Goal: Check status: Check status

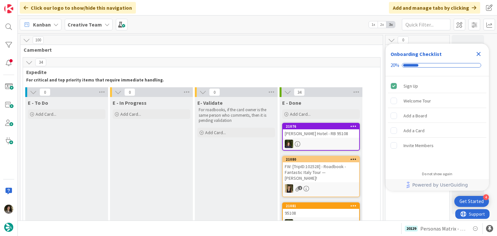
click at [481, 53] on icon "Close Checklist" at bounding box center [479, 54] width 8 height 8
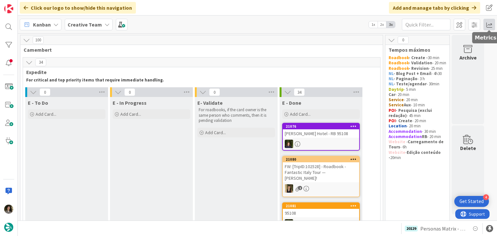
click at [485, 24] on span at bounding box center [490, 25] width 12 height 12
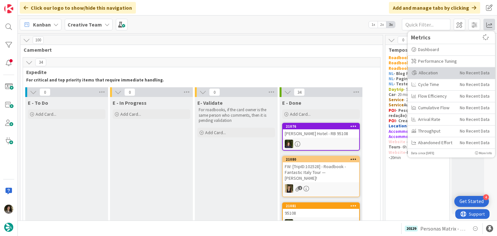
click at [440, 70] on div "Allocation" at bounding box center [433, 73] width 43 height 7
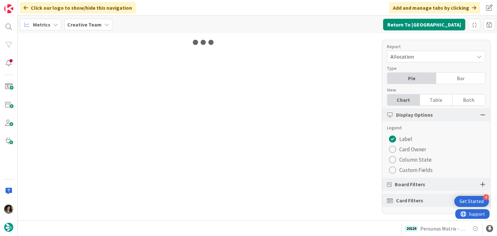
click at [436, 97] on div "Table" at bounding box center [436, 100] width 33 height 11
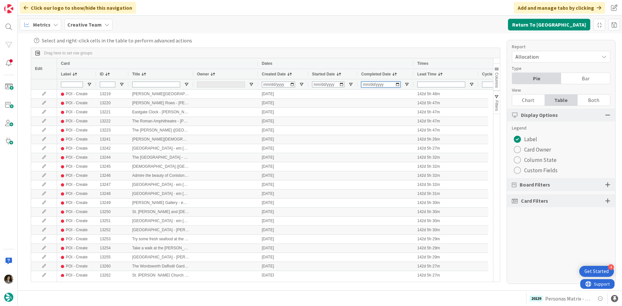
click at [365, 86] on input "Completed Date Filter Input" at bounding box center [380, 85] width 39 height 6
type input "[DATE]"
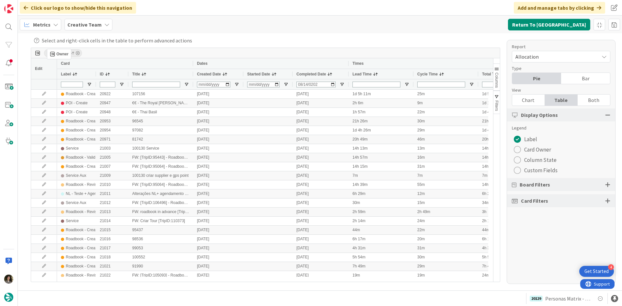
drag, startPoint x: 203, startPoint y: 72, endPoint x: 50, endPoint y: 50, distance: 154.3
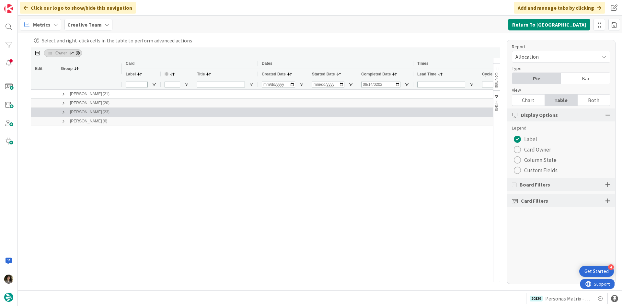
click at [64, 114] on span at bounding box center [63, 112] width 5 height 5
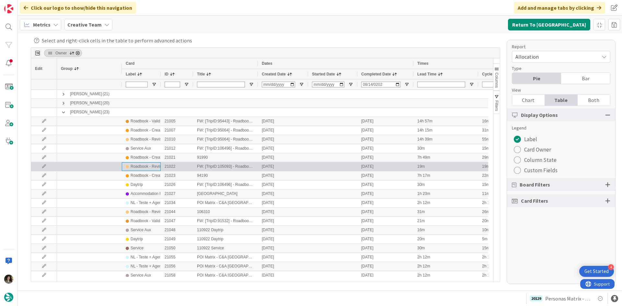
click at [140, 170] on div "Roadbook - Revision" at bounding box center [148, 167] width 36 height 8
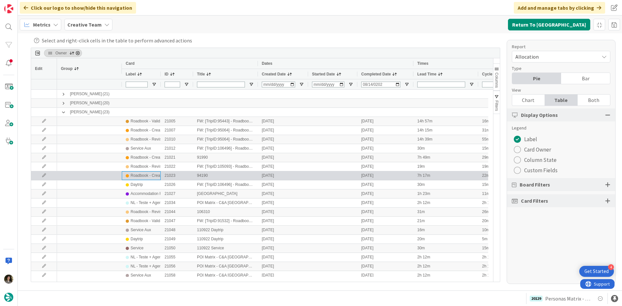
click at [141, 178] on div "Roadbook - Create" at bounding box center [146, 176] width 33 height 8
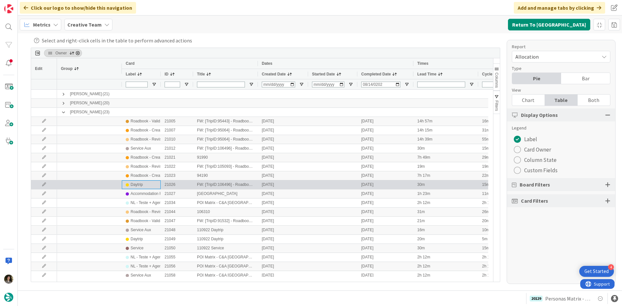
click at [141, 184] on div "Daytrip" at bounding box center [136, 185] width 12 height 8
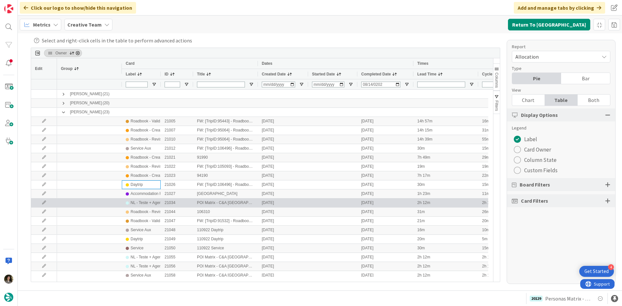
click at [149, 201] on div "NL - Teste + Agendamento" at bounding box center [153, 203] width 46 height 8
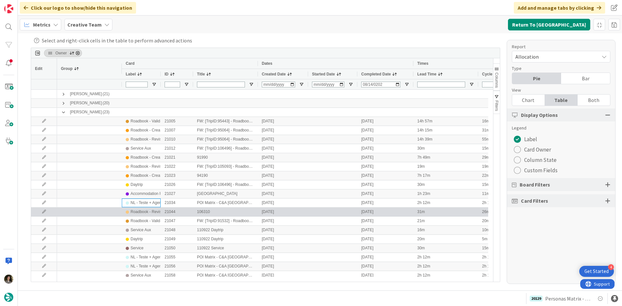
click at [149, 208] on div "Roadbook - Revision" at bounding box center [141, 212] width 39 height 9
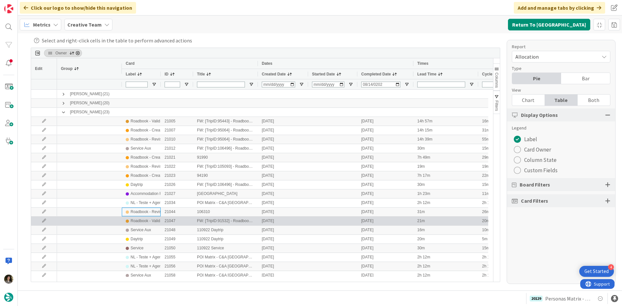
click at [158, 221] on div "Roadbook - Validation" at bounding box center [149, 221] width 38 height 8
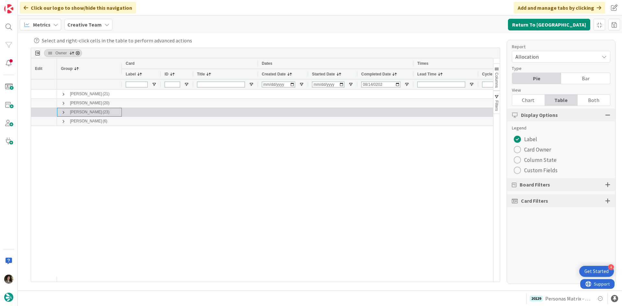
click at [62, 110] on span at bounding box center [63, 112] width 5 height 5
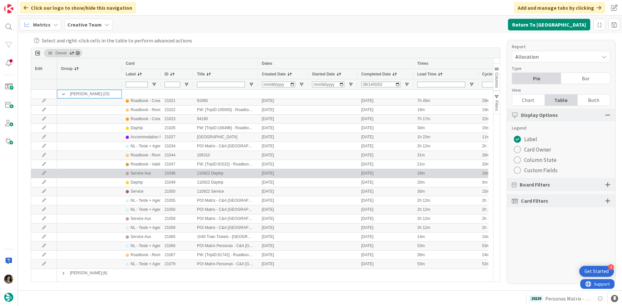
scroll to position [58, 0]
click at [150, 172] on div "Service Aux" at bounding box center [140, 172] width 20 height 8
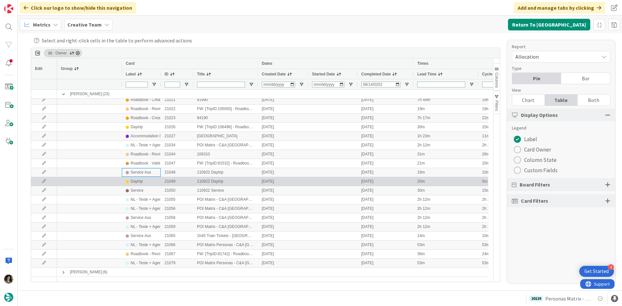
click at [141, 183] on div "Daytrip" at bounding box center [136, 181] width 12 height 8
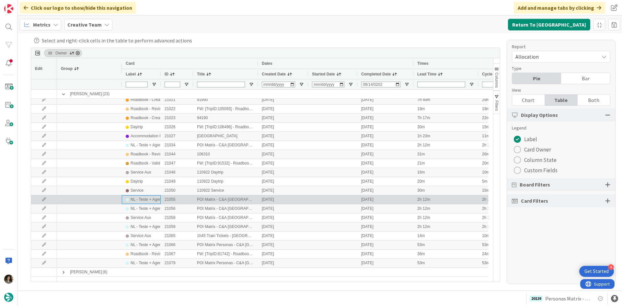
click at [147, 199] on div "NL - Teste + Agendamento" at bounding box center [153, 200] width 46 height 8
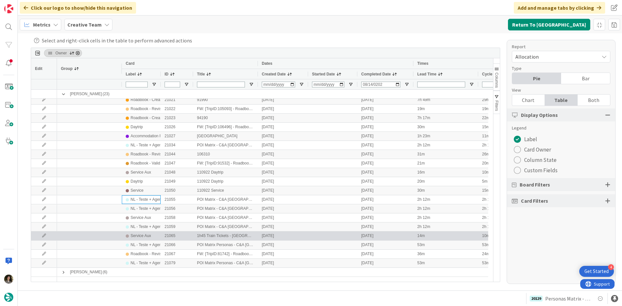
click at [151, 234] on div "Service Aux" at bounding box center [141, 236] width 31 height 8
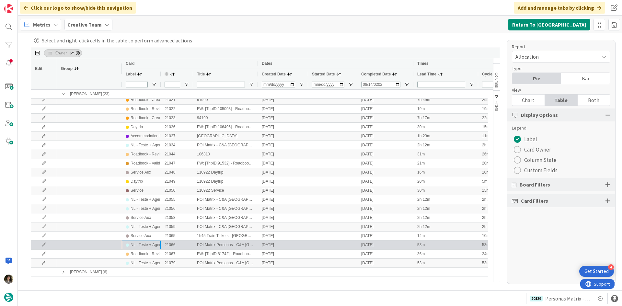
click at [154, 236] on div "NL - Teste + Agendamento" at bounding box center [153, 245] width 46 height 8
